Goal: Task Accomplishment & Management: Use online tool/utility

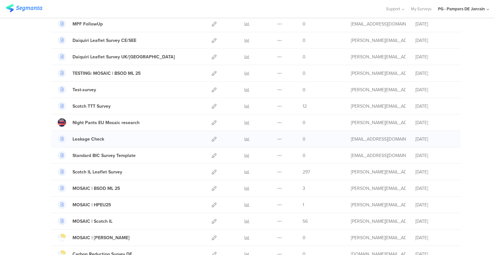
scroll to position [97, 0]
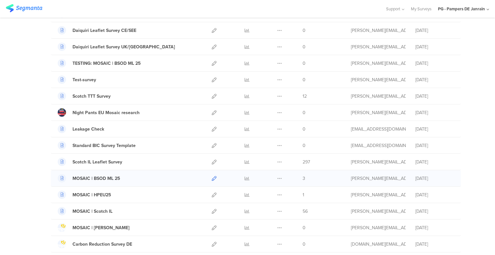
click at [212, 176] on icon at bounding box center [214, 178] width 5 height 5
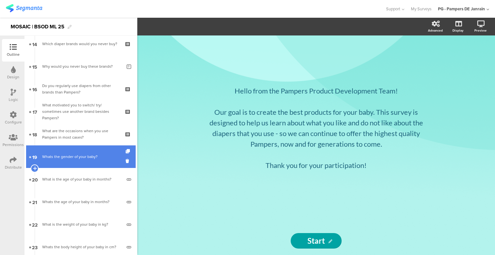
scroll to position [354, 0]
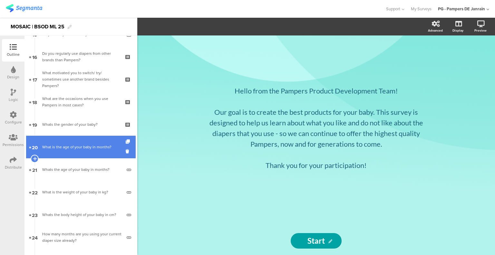
click at [93, 147] on div "What is the age of your baby in months?" at bounding box center [82, 147] width 80 height 6
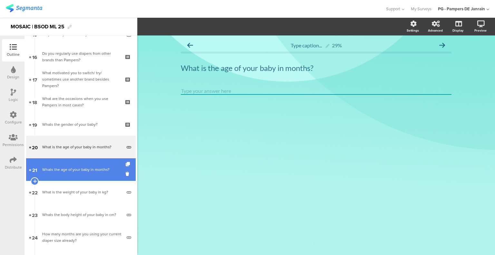
click at [84, 169] on div "Whats the age of your baby in months?" at bounding box center [82, 169] width 80 height 6
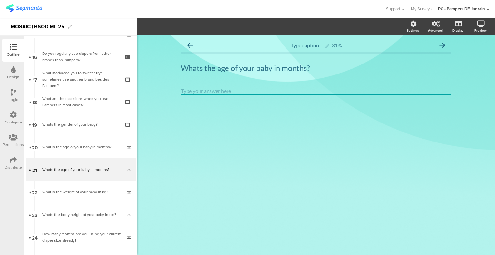
click at [14, 94] on icon at bounding box center [13, 92] width 5 height 7
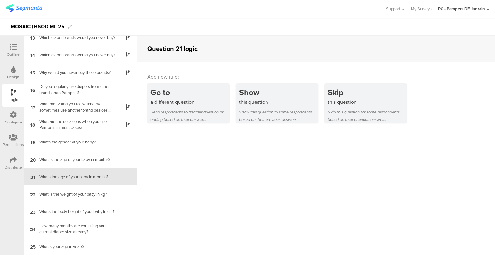
scroll to position [247, 0]
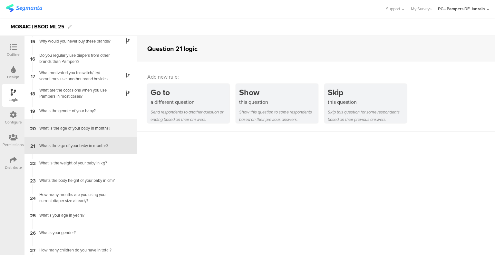
click at [54, 129] on div "What is the age of your baby in months?" at bounding box center [75, 128] width 81 height 6
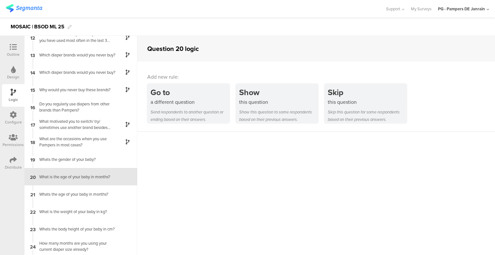
scroll to position [229, 0]
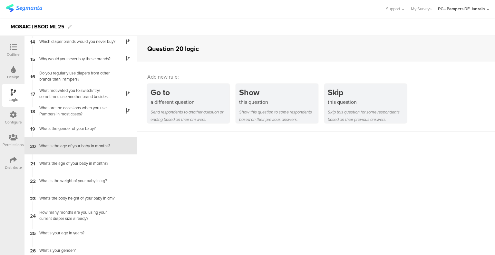
click at [10, 51] on div at bounding box center [13, 47] width 13 height 8
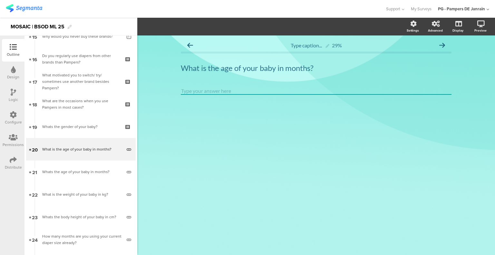
scroll to position [356, 0]
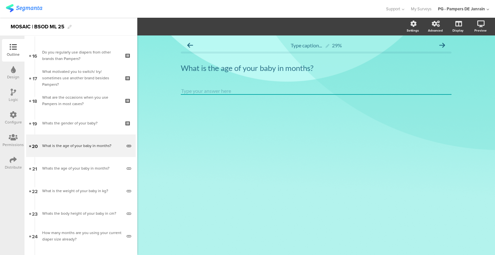
click at [14, 115] on icon at bounding box center [13, 114] width 7 height 7
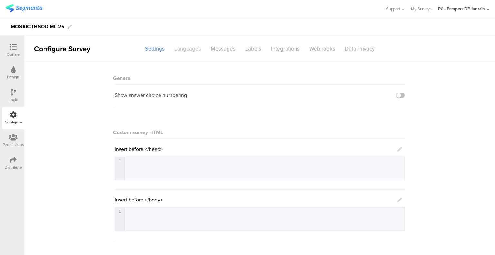
click at [193, 46] on div "Languages" at bounding box center [187, 48] width 36 height 11
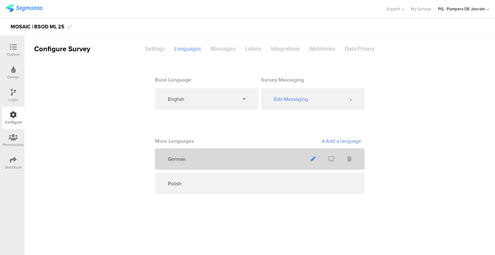
click at [311, 158] on icon at bounding box center [312, 158] width 5 height 5
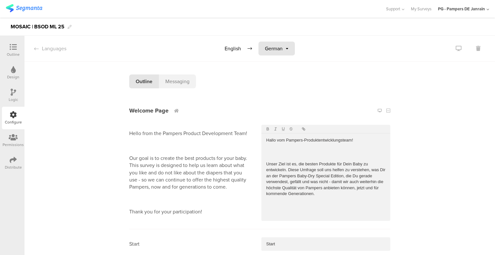
click at [267, 47] on span "German" at bounding box center [274, 48] width 18 height 7
click at [268, 75] on span "Polish" at bounding box center [273, 74] width 14 height 7
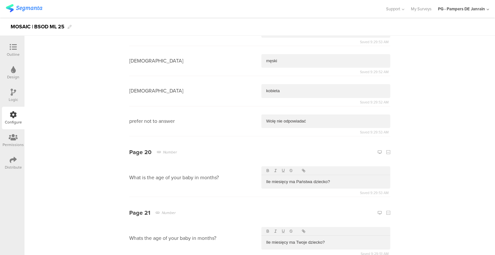
scroll to position [4712, 0]
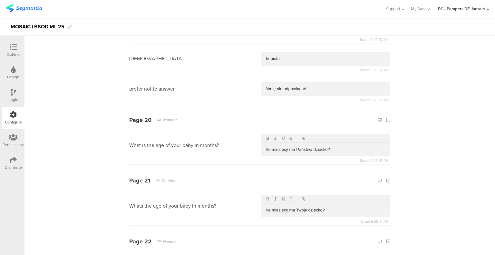
click at [10, 46] on icon at bounding box center [13, 46] width 7 height 7
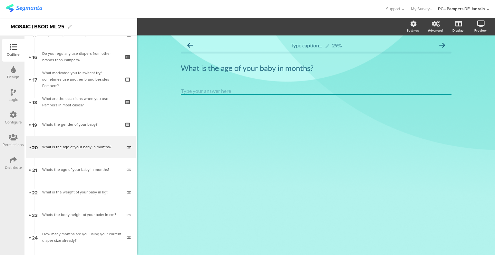
scroll to position [356, 0]
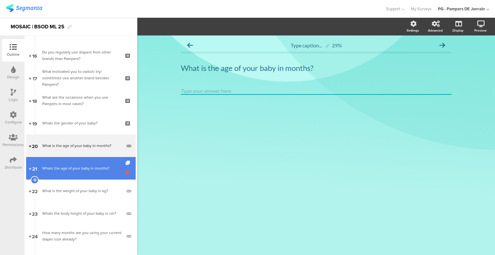
click at [126, 172] on icon at bounding box center [128, 172] width 5 height 6
click at [126, 173] on icon at bounding box center [128, 172] width 5 height 6
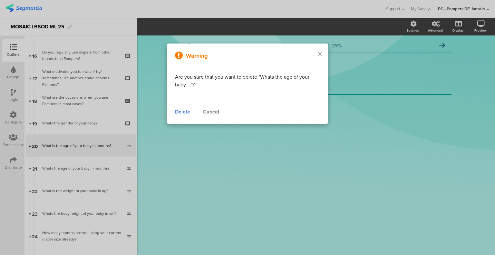
click at [184, 113] on div "Delete" at bounding box center [182, 112] width 15 height 8
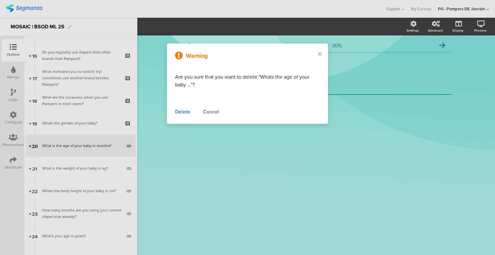
click at [185, 111] on div "Delete" at bounding box center [182, 112] width 15 height 8
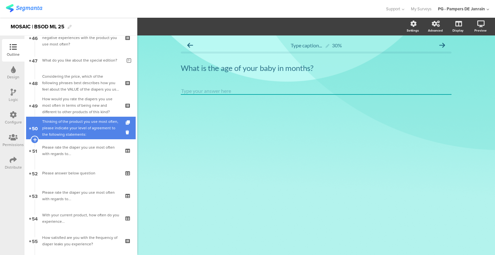
scroll to position [1064, 0]
